Goal: Transaction & Acquisition: Purchase product/service

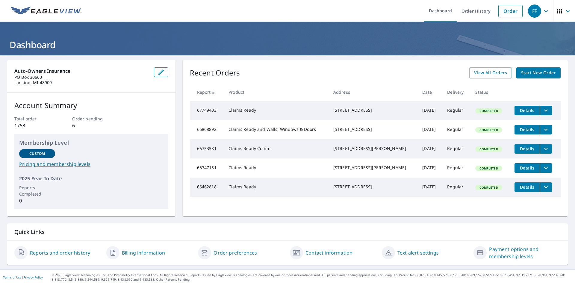
click at [534, 72] on span "Start New Order" at bounding box center [538, 72] width 35 height 7
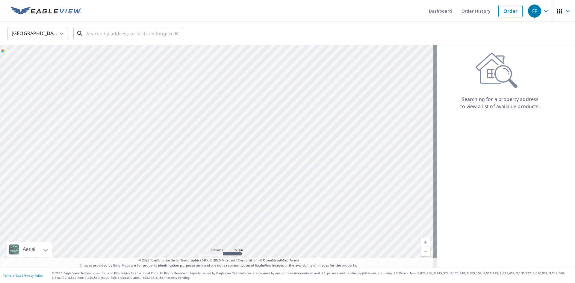
click at [88, 35] on input "text" at bounding box center [129, 33] width 85 height 17
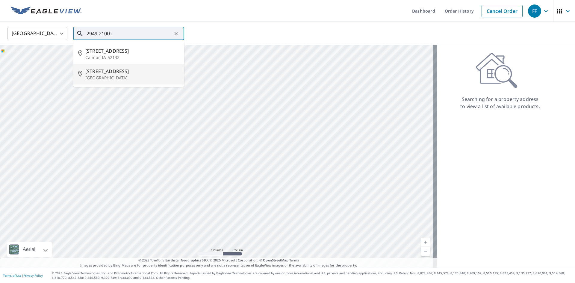
click at [100, 76] on p "[GEOGRAPHIC_DATA]" at bounding box center [132, 78] width 94 height 6
type input "[STREET_ADDRESS]"
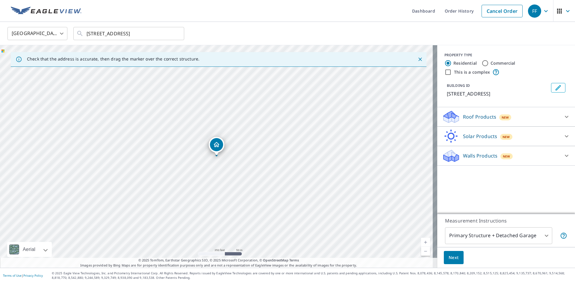
click at [215, 141] on div "Dropped pin, building 1, Residential property, 2949 210th St Charles City, IA 5…" at bounding box center [216, 144] width 13 height 13
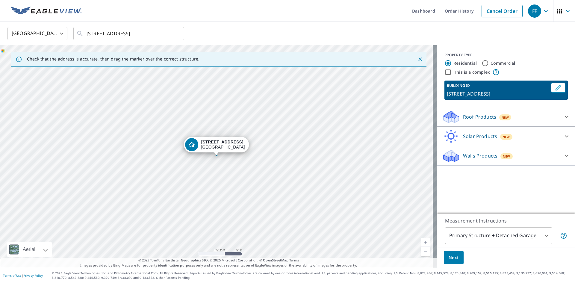
click at [216, 124] on div "[STREET_ADDRESS]" at bounding box center [218, 156] width 437 height 222
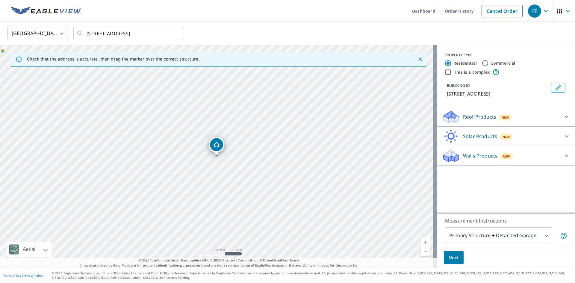
click at [473, 116] on p "Roof Products" at bounding box center [479, 116] width 33 height 7
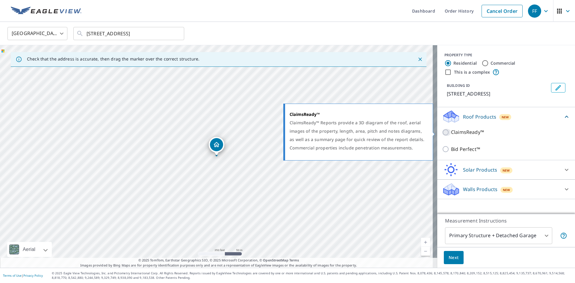
click at [442, 132] on input "ClaimsReady™" at bounding box center [446, 132] width 9 height 7
checkbox input "true"
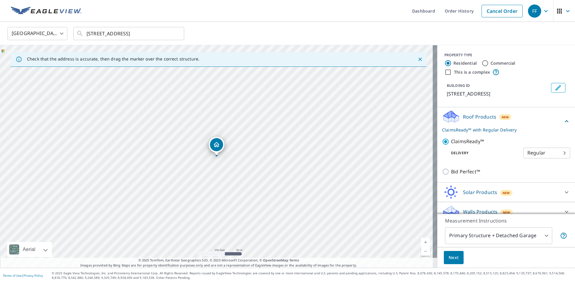
click at [502, 236] on body "FF FF Dashboard Order History Cancel Order FF [GEOGRAPHIC_DATA] [GEOGRAPHIC_DAT…" at bounding box center [287, 141] width 575 height 283
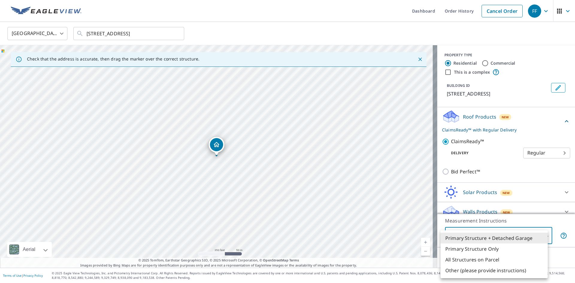
click at [495, 270] on li "Other (please provide instructions)" at bounding box center [493, 270] width 107 height 11
type input "5"
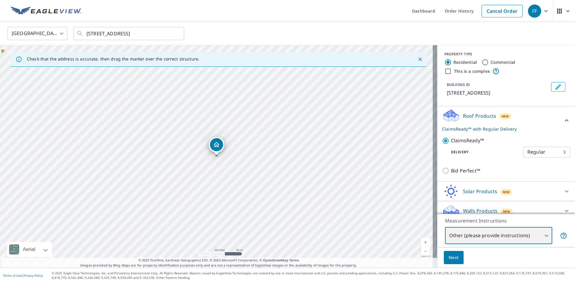
scroll to position [8, 0]
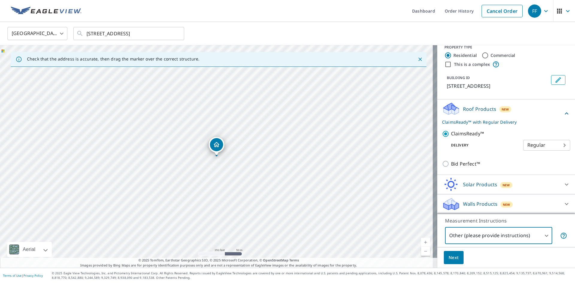
click at [531, 237] on body "FF FF Dashboard Order History Cancel Order FF [GEOGRAPHIC_DATA] [GEOGRAPHIC_DAT…" at bounding box center [287, 141] width 575 height 283
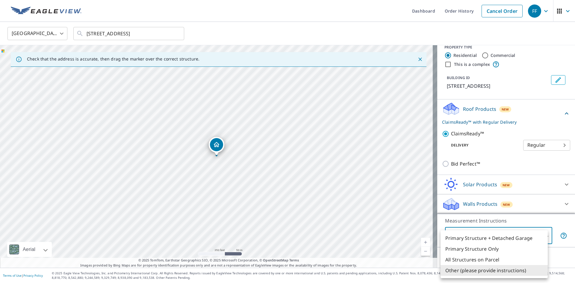
click at [504, 272] on li "Other (please provide instructions)" at bounding box center [493, 270] width 107 height 11
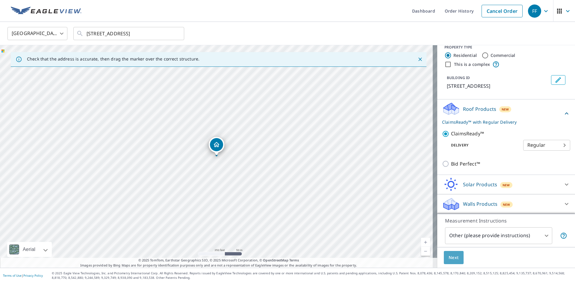
click at [449, 255] on span "Next" at bounding box center [454, 257] width 10 height 7
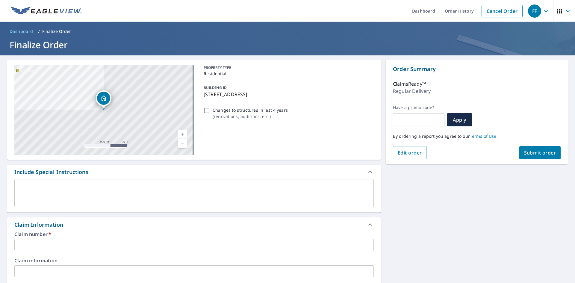
click at [95, 196] on textarea at bounding box center [194, 193] width 351 height 17
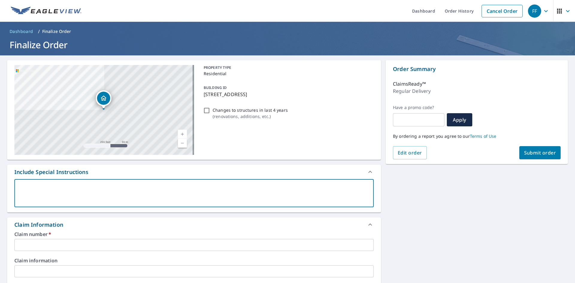
type textarea "I"
type textarea "x"
type textarea "I"
type textarea "x"
type textarea "I n"
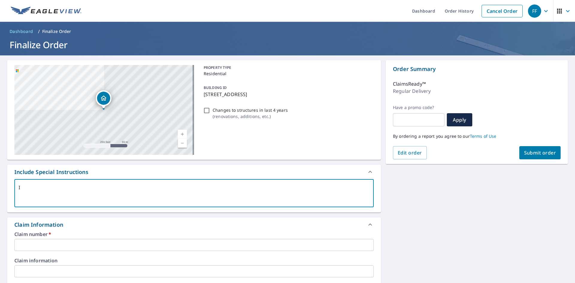
type textarea "x"
type textarea "I ne"
type textarea "x"
type textarea "I nee"
type textarea "x"
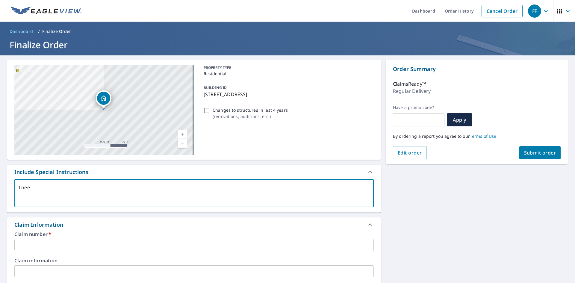
type textarea "I need"
type textarea "x"
type textarea "I need"
type textarea "x"
type textarea "I need m"
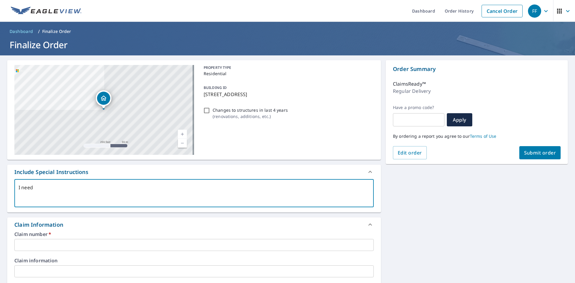
type textarea "x"
type textarea "I need me"
type textarea "x"
type textarea "I need mea"
type textarea "x"
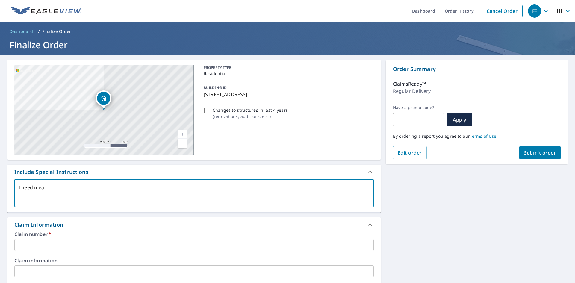
type textarea "I need meas"
type textarea "x"
type textarea "I need measu"
type textarea "x"
type textarea "I need measur"
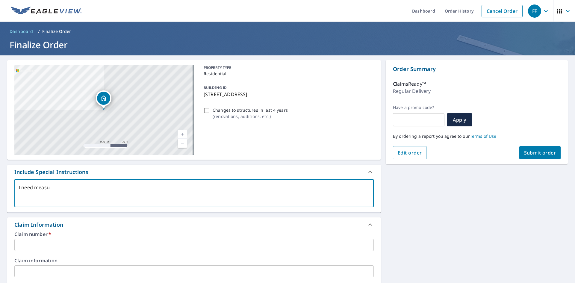
type textarea "x"
type textarea "I need measure"
type textarea "x"
type textarea "I need measurem"
type textarea "x"
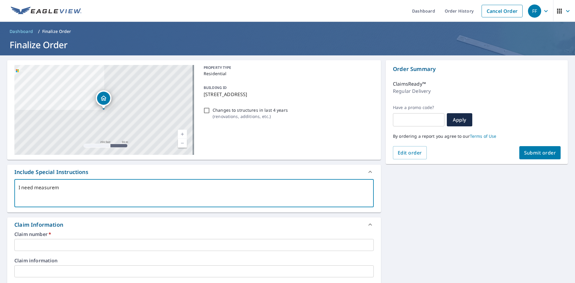
type textarea "I need measure"
type textarea "x"
type textarea "I need measur"
type textarea "x"
type textarea "I need measurm"
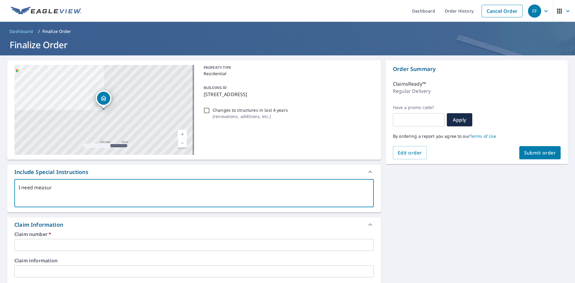
type textarea "x"
type textarea "I need measurme"
type textarea "x"
type textarea "I need measurmen"
type textarea "x"
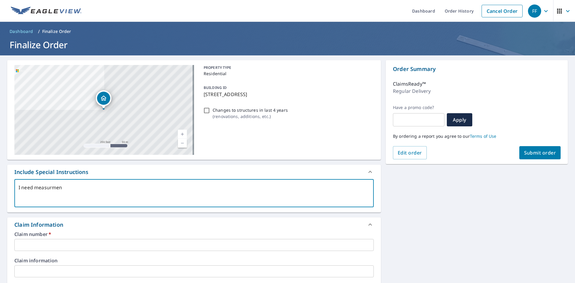
type textarea "I need measurment"
type textarea "x"
type textarea "I need measurments"
type textarea "x"
type textarea "I need measurments"
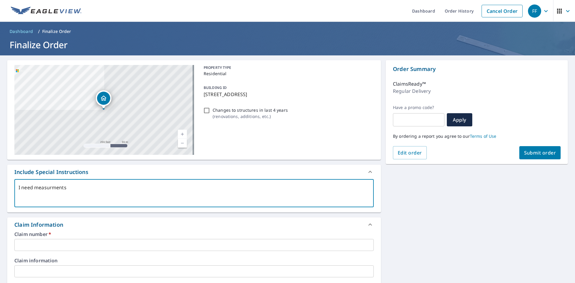
type textarea "x"
type textarea "I need measurments o"
type textarea "x"
type textarea "I need measurments on"
type textarea "x"
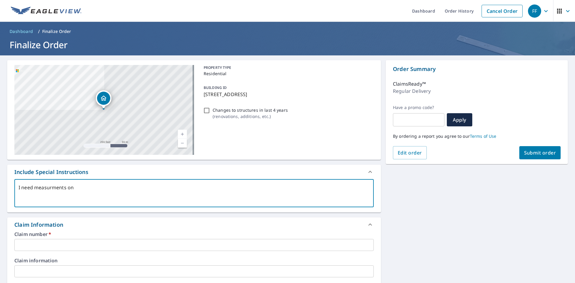
type textarea "I need measurments on"
type textarea "x"
type textarea "I need measurments on t"
type textarea "x"
type textarea "I need measurments on th"
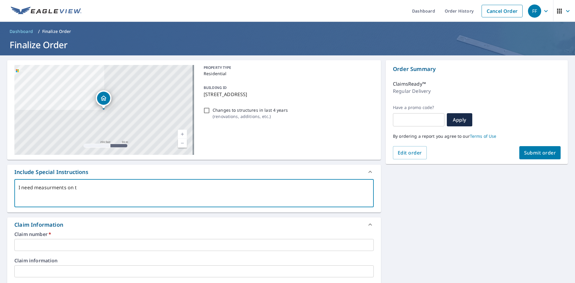
type textarea "x"
type textarea "I need measurments on the"
type textarea "x"
type textarea "I need measurments on the"
type textarea "x"
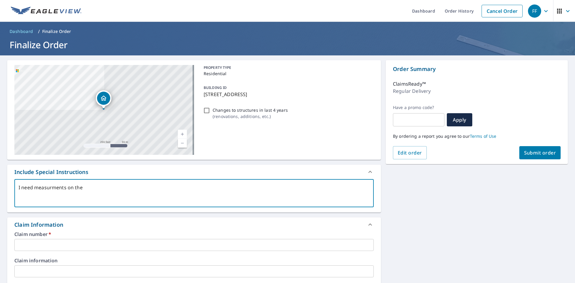
type textarea "I need measurments on the 2"
type textarea "x"
type textarea "I need measurments on the 2"
type textarea "x"
type textarea "I need measurments on the 2 g"
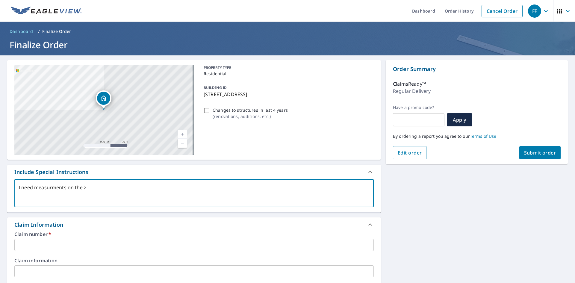
type textarea "x"
type textarea "I need measurments on the 2 gr"
type textarea "x"
type textarea "I need measurments on the 2 gre"
type textarea "x"
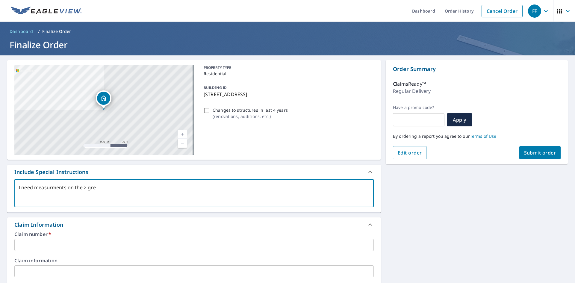
type textarea "I need measurments on the 2 gree"
type textarea "x"
type textarea "I need measurments on the 2 green"
type textarea "x"
type textarea "I need measurments on the 2 green"
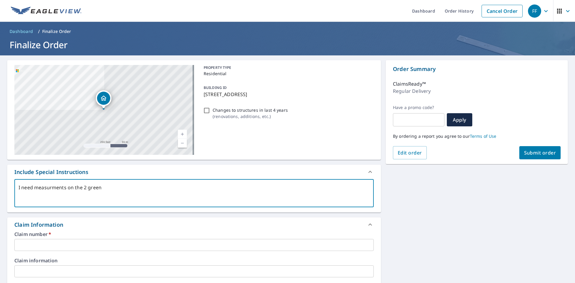
type textarea "x"
type textarea "I need measurments on the 2 green r"
type textarea "x"
type textarea "I need measurments on the 2 green ro"
type textarea "x"
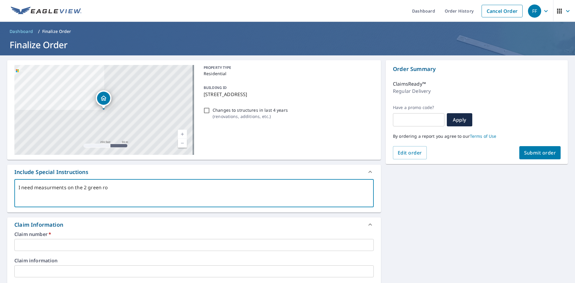
type textarea "I need measurments on the 2 green roo"
type textarea "x"
type textarea "I need measurments on the 2 green roof"
type textarea "x"
type textarea "I need measurments on the 2 green roof"
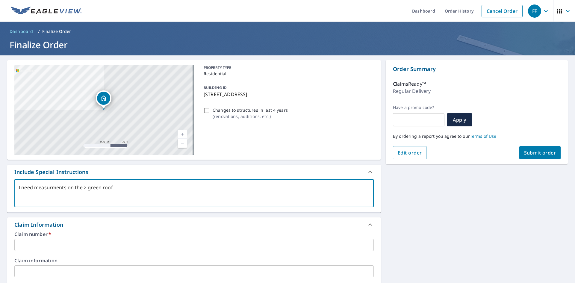
type textarea "x"
type textarea "I need measurments on the 2 green roof o"
type textarea "x"
type textarea "I need measurments on the 2 green roof ou"
type textarea "x"
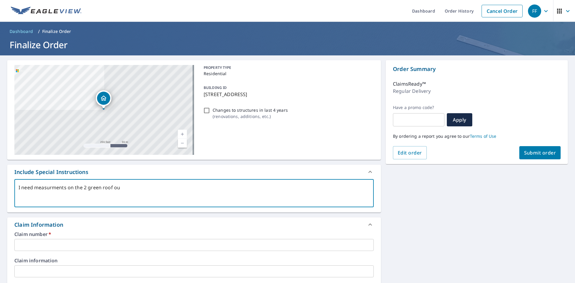
type textarea "I need measurments on the 2 green roof out"
type textarea "x"
type textarea "I need measurments on the 2 green roof outb"
type textarea "x"
type textarea "I need measurments on the 2 green roof outbu"
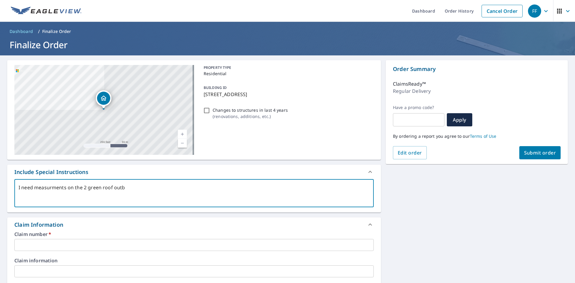
type textarea "x"
type textarea "I need measurments on the 2 green roof outbui"
type textarea "x"
type textarea "I need measurments on the 2 green roof outbuil"
type textarea "x"
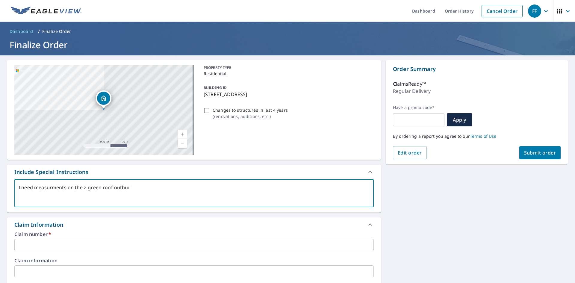
type textarea "I need measurments on the 2 green roof outbuild"
type textarea "x"
type textarea "I need measurments on the 2 green roof outbuildi"
type textarea "x"
type textarea "I need measurments on the 2 green roof outbuildin"
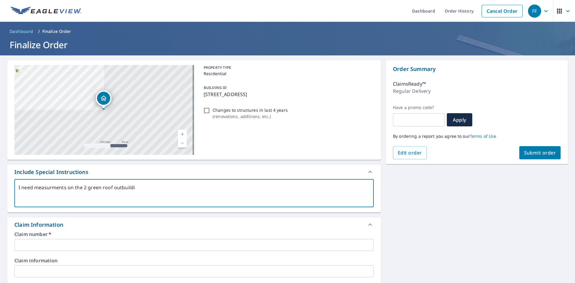
type textarea "x"
type textarea "I need measurments on the 2 green roof outbuilding"
type textarea "x"
type textarea "I need measurments on the 2 green roof outbuildings"
type textarea "x"
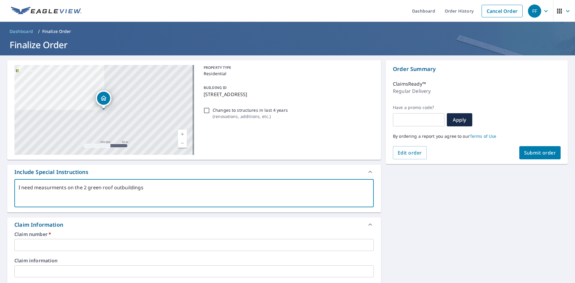
type textarea "I need measurments on the 2 green roof outbuildings."
type textarea "x"
type textarea "I need measurments on the 2 green roof outbuildings."
type textarea "x"
type textarea "I need measurments on the 2 green roof outbuildings."
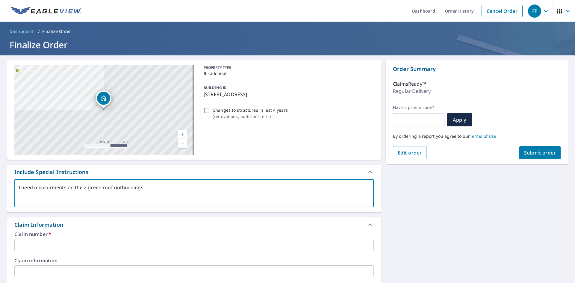
type textarea "x"
type textarea "I need measurments on the 2 green roof outbuildings. T"
type textarea "x"
type textarea "I need measurments on the 2 green roof outbuildings. Th"
type textarea "x"
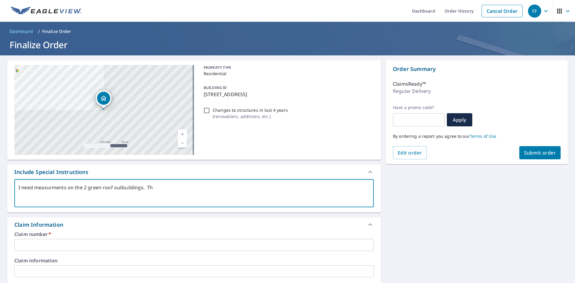
type textarea "I need measurments on the 2 green roof outbuildings. The"
type textarea "x"
type textarea "I need measurments on the 2 green roof outbuildings. The"
type textarea "x"
type textarea "I need measurments on the 2 green roof outbuildings. The m"
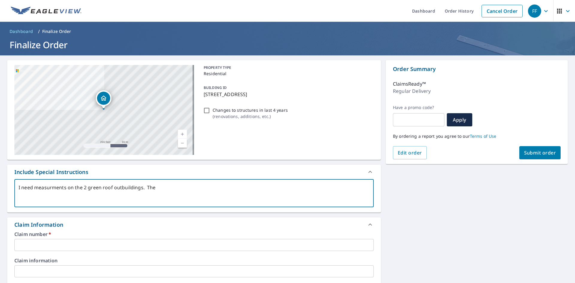
type textarea "x"
type textarea "I need measurments on the 2 green roof outbuildings. The ma"
type textarea "x"
type textarea "I need measurments on the 2 green roof outbuildings. The mar"
type textarea "x"
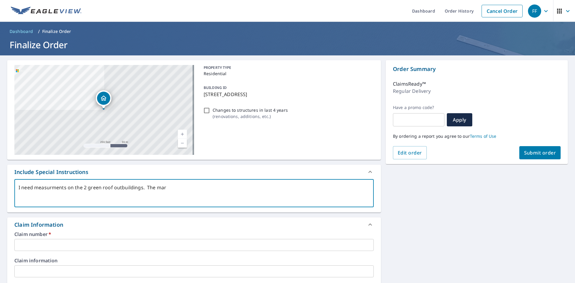
type textarea "I need measurments on the 2 green roof outbuildings. The mark"
type textarea "x"
type textarea "I need measurments on the 2 green roof outbuildings. The mark"
type textarea "x"
type textarea "I need measurments on the 2 green roof outbuildings. The mark i"
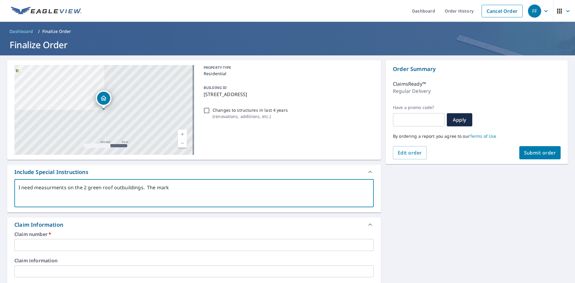
type textarea "x"
type textarea "I need measurments on the 2 green roof outbuildings. The mark is"
type textarea "x"
type textarea "I need measurments on the 2 green roof outbuildings. The mark is"
type textarea "x"
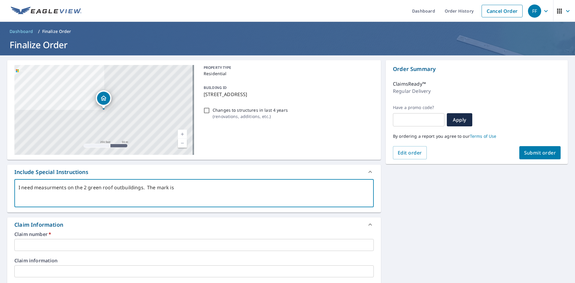
type textarea "I need measurments on the 2 green roof outbuildings. The mark is o"
type textarea "x"
type textarea "I need measurments on the 2 green roof outbuildings. The mark is on"
type textarea "x"
type textarea "I need measurments on the 2 green roof outbuildings. The mark is on"
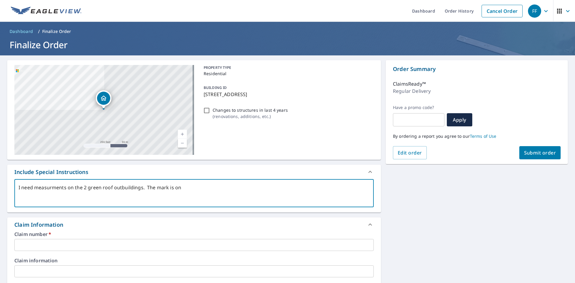
type textarea "x"
type textarea "I need measurments on the 2 green roof outbuildings. The mark is on o"
type textarea "x"
type textarea "I need measurments on the 2 green roof outbuildings. The mark is on on"
type textarea "x"
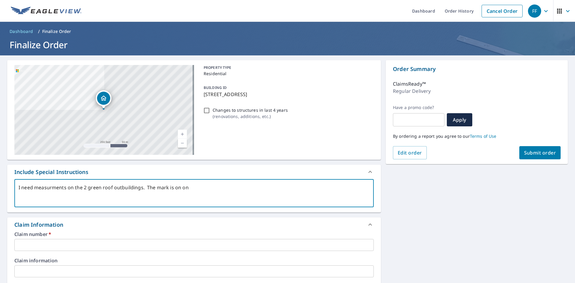
type textarea "I need measurments on the 2 green roof outbuildings. The mark is on one"
type textarea "x"
type textarea "I need measurments on the 2 green roof outbuildings. The mark is on one"
type textarea "x"
type textarea "I need measurments on the 2 green roof outbuildings. The mark is on one a"
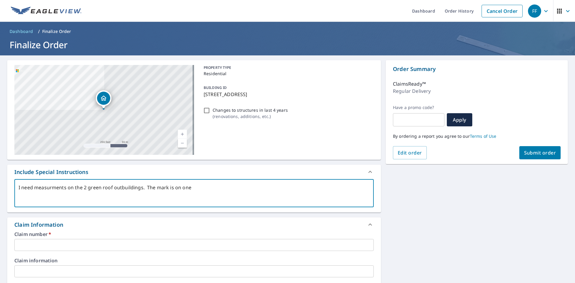
type textarea "x"
type textarea "I need measurments on the 2 green roof outbuildings. The mark is on one an"
type textarea "x"
type textarea "I need measurments on the 2 green roof outbuildings. The mark is on one and"
type textarea "x"
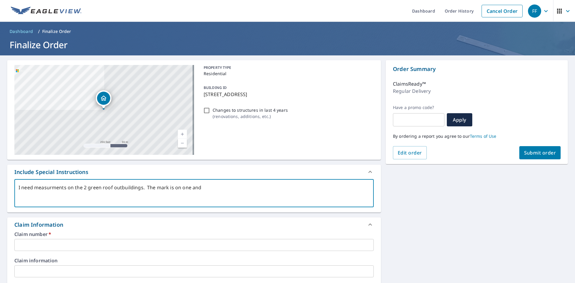
type textarea "I need measurments on the 2 green roof outbuildings. The mark is on one and"
type textarea "x"
type textarea "I need measurments on the 2 green roof outbuildings. The mark is on one and t"
type textarea "x"
type textarea "I need measurments on the 2 green roof outbuildings. The mark is on one and th"
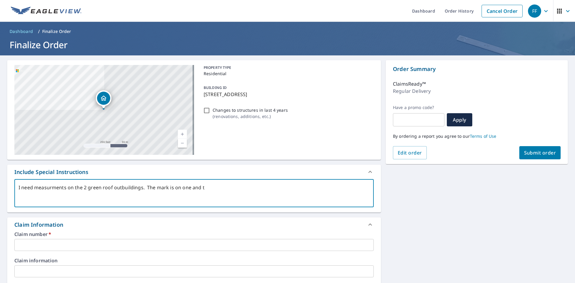
type textarea "x"
type textarea "I need measurments on the 2 green roof outbuildings. The mark is on one and the"
type textarea "x"
type textarea "I need measurments on the 2 green roof outbuildings. The mark is on one and the"
type textarea "x"
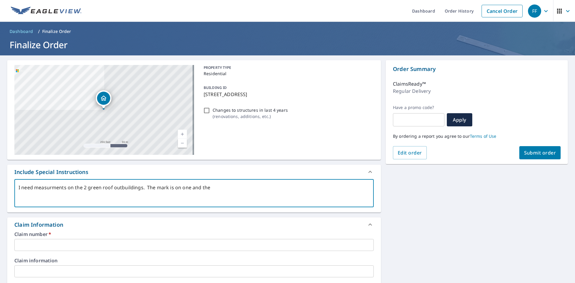
type textarea "I need measurments on the 2 green roof outbuildings. The mark is on one and the…"
type textarea "x"
type textarea "I need measurments on the 2 green roof outbuildings. The mark is on one and the…"
type textarea "x"
type textarea "I need measurments on the 2 green roof outbuildings. The mark is on one and the…"
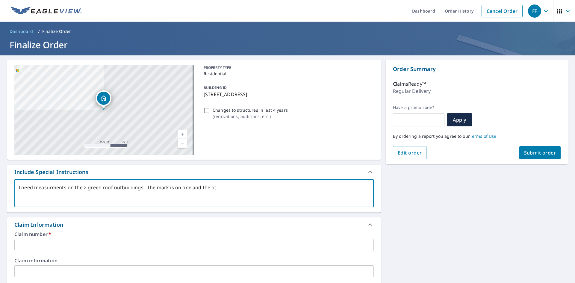
type textarea "x"
type textarea "I need measurments on the 2 green roof outbuildings. The mark is on one and the…"
type textarea "x"
type textarea "I need measurments on the 2 green roof outbuildings. The mark is on one and the…"
type textarea "x"
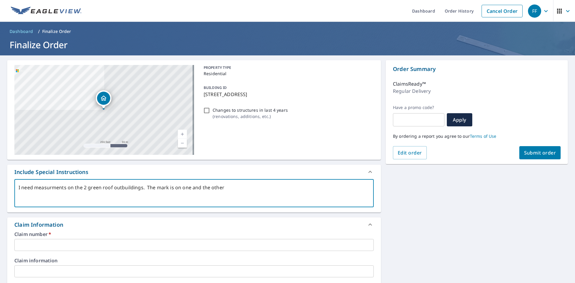
type textarea "I need measurments on the 2 green roof outbuildings. The mark is on one and the…"
type textarea "x"
type textarea "I need measurments on the 2 green roof outbuildings. The mark is on one and the…"
type textarea "x"
type textarea "I need measurments on the 2 green roof outbuildings. The mark is on one and the…"
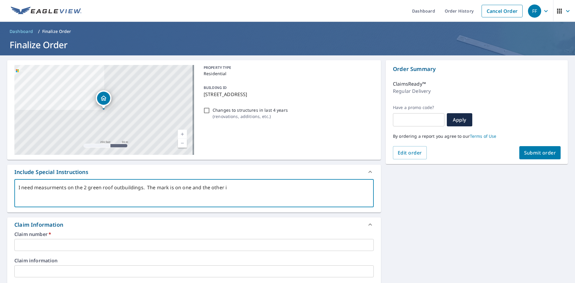
type textarea "x"
type textarea "I need measurments on the 2 green roof outbuildings. The mark is on one and the…"
type textarea "x"
type textarea "I need measurments on the 2 green roof outbuildings. The mark is on one and the…"
type textarea "x"
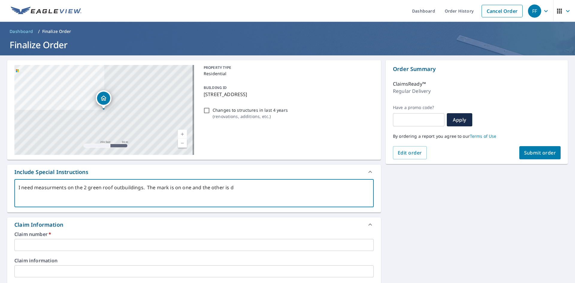
type textarea "I need measurments on the 2 green roof outbuildings. The mark is on one and the…"
type textarea "x"
type textarea "I need measurments on the 2 green roof outbuildings. The mark is on one and the…"
type textarea "x"
type textarea "I need measurments on the 2 green roof outbuildings. The mark is on one and the…"
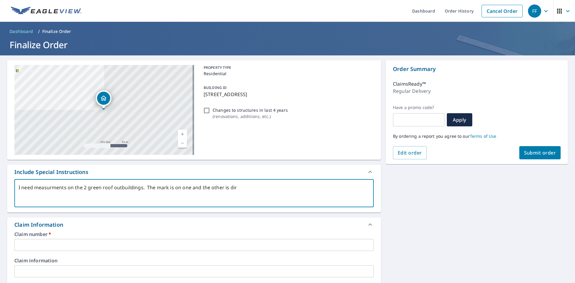
type textarea "x"
type textarea "I need measurments on the 2 green roof outbuildings. The mark is on one and the…"
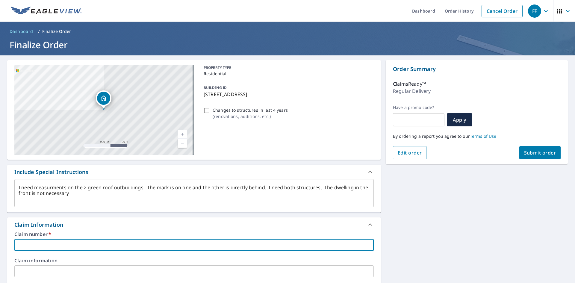
click at [73, 243] on input "text" at bounding box center [193, 245] width 359 height 12
click at [531, 154] on span "Submit order" at bounding box center [540, 152] width 32 height 7
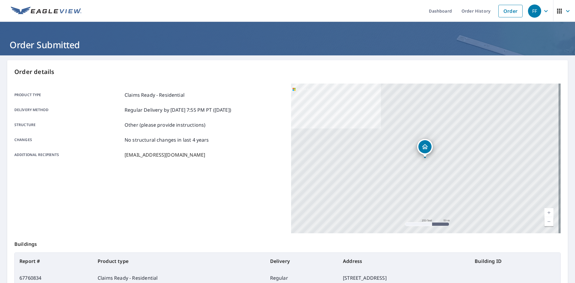
click at [542, 12] on icon "button" at bounding box center [545, 10] width 7 height 7
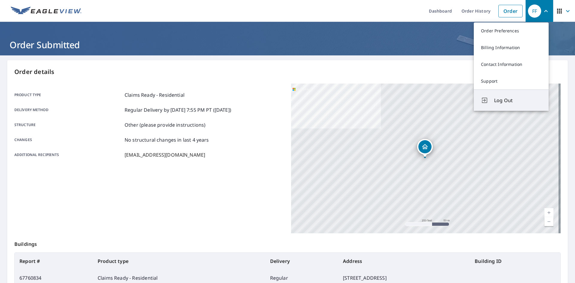
click at [506, 100] on span "Log Out" at bounding box center [517, 100] width 47 height 7
